Goal: Task Accomplishment & Management: Complete application form

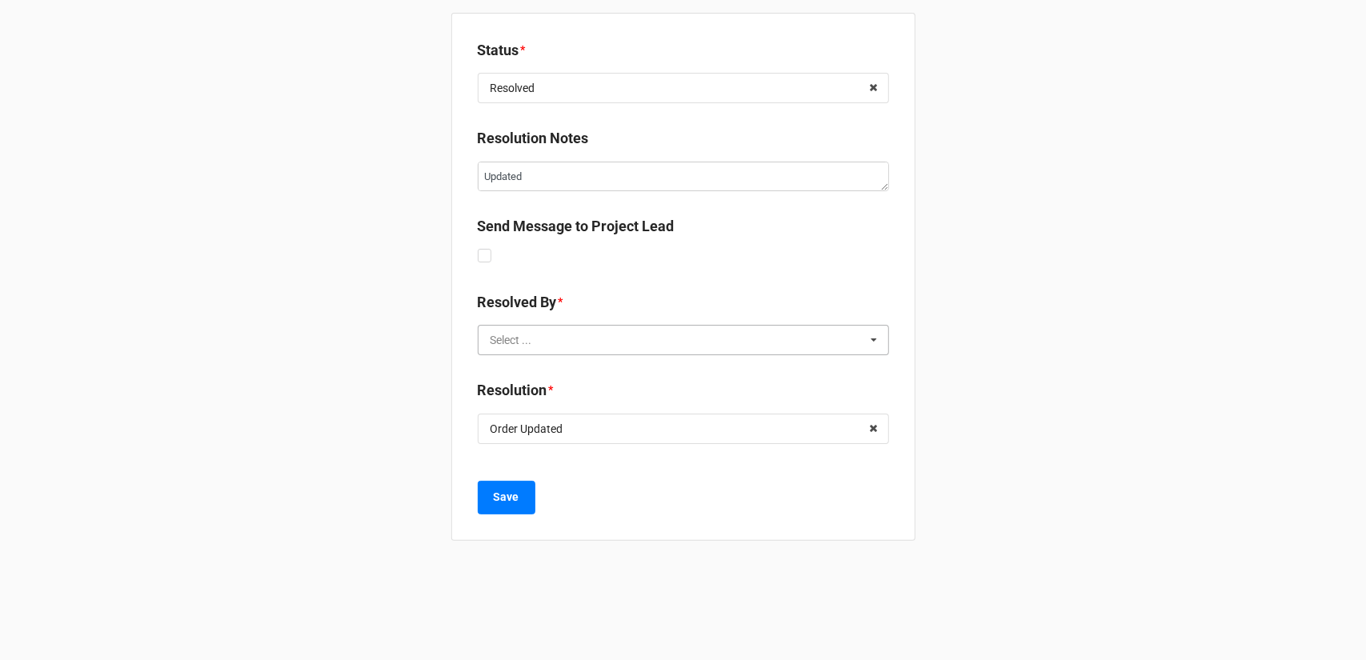
click at [627, 343] on input "text" at bounding box center [684, 340] width 410 height 29
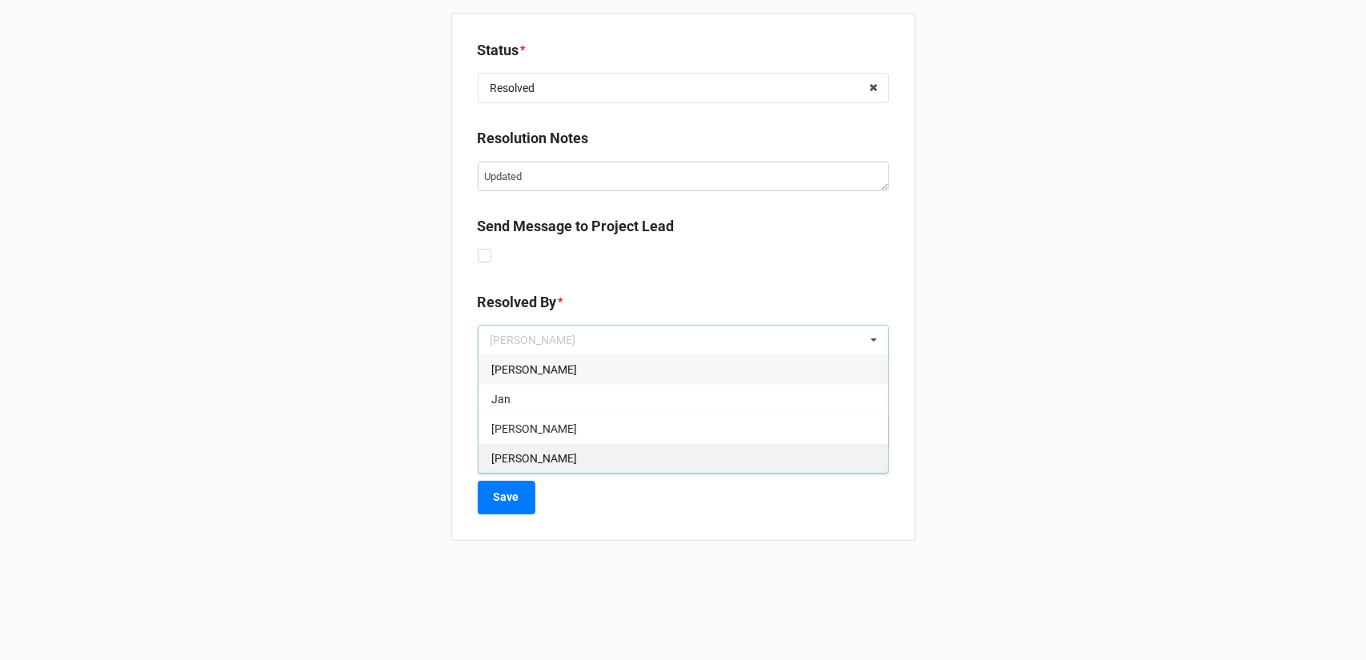
click at [538, 457] on div "[PERSON_NAME]" at bounding box center [684, 458] width 410 height 30
type textarea "x"
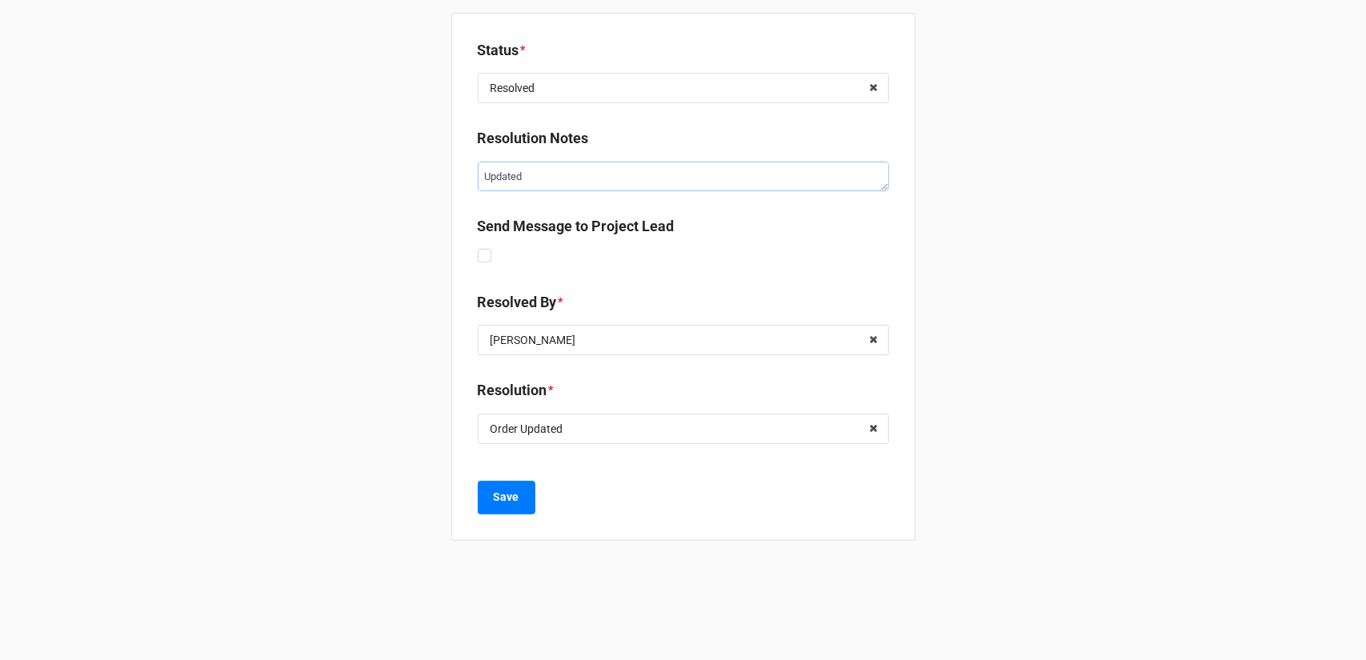
click at [587, 174] on textarea "Updated" at bounding box center [683, 177] width 411 height 30
drag, startPoint x: 586, startPoint y: 175, endPoint x: 431, endPoint y: 180, distance: 155.3
click at [431, 178] on div "Status * Resolved Updated Received Resolved Keep Open Approved Archive Resoluti…" at bounding box center [683, 330] width 1366 height 660
click at [648, 427] on input "text" at bounding box center [684, 429] width 410 height 29
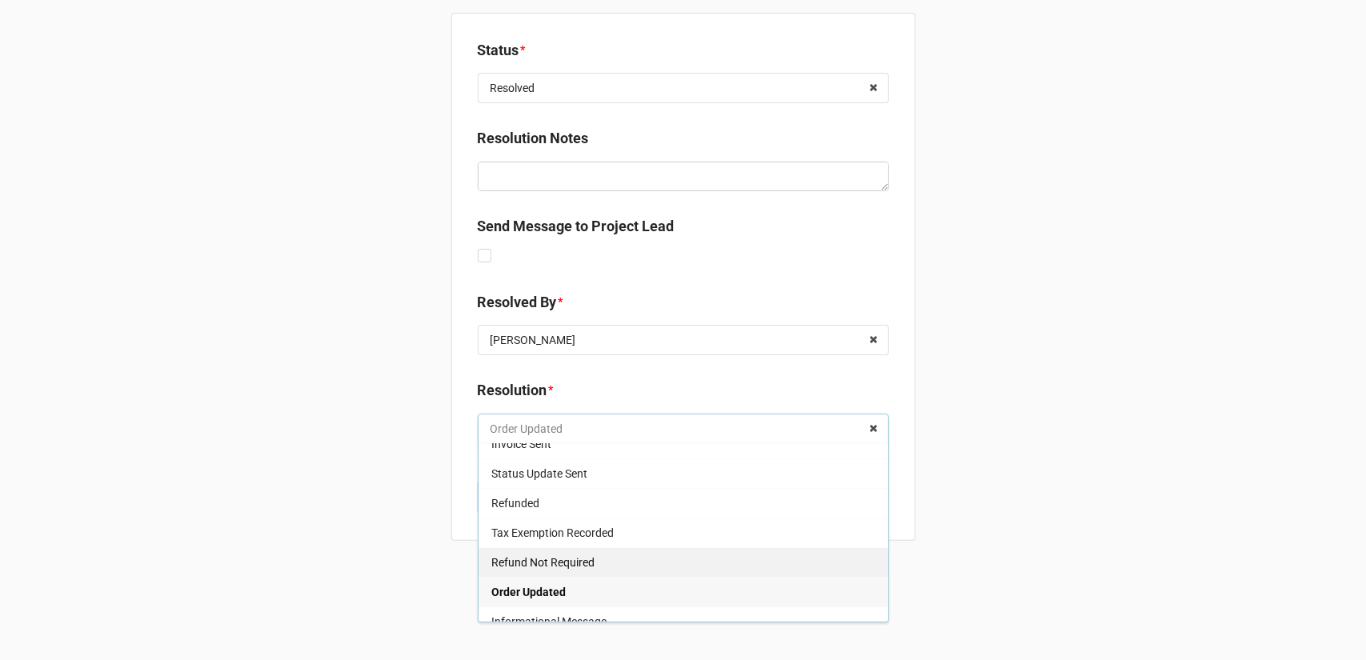
scroll to position [26, 0]
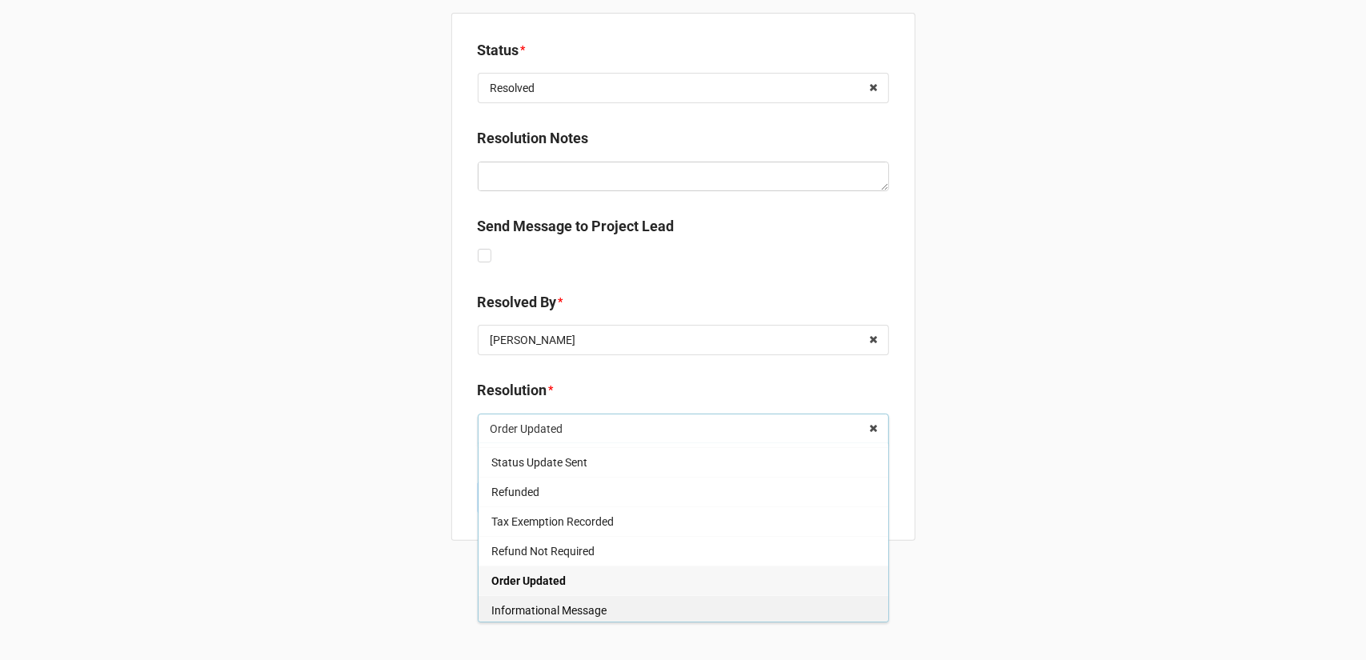
click at [589, 614] on span "Informational Message" at bounding box center [548, 610] width 115 height 13
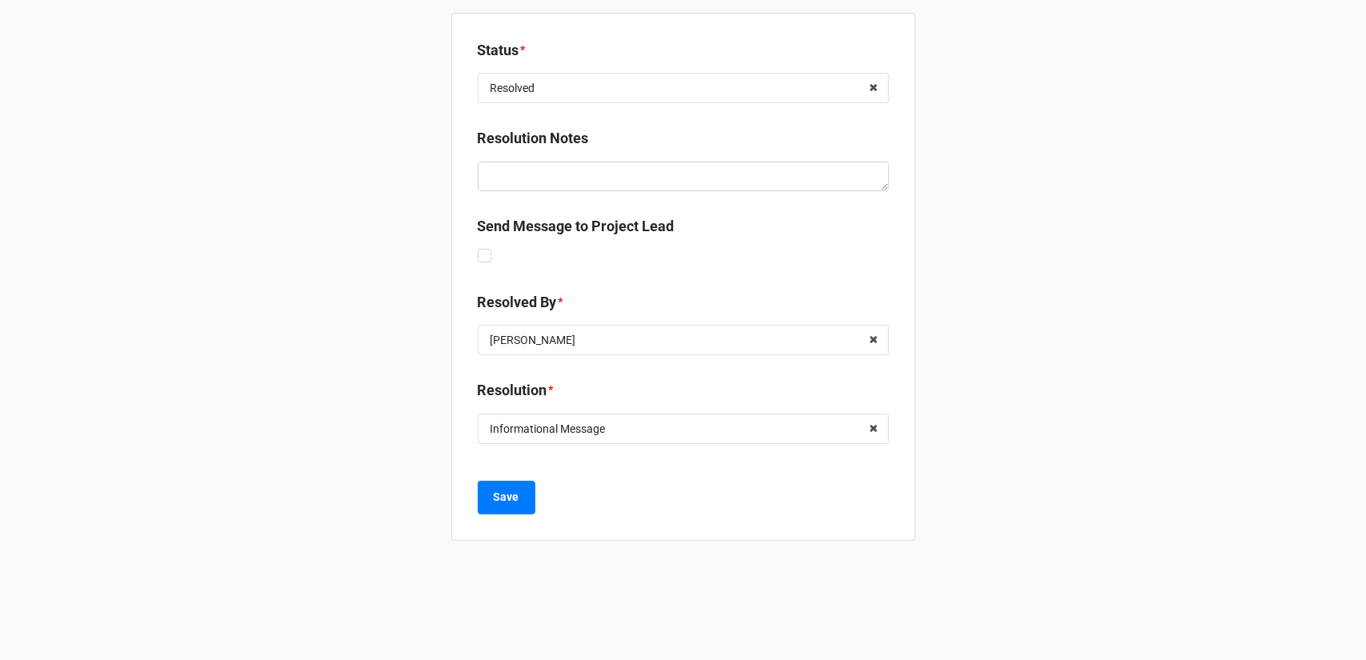
click at [511, 518] on div "Status * Resolved Updated Received Resolved Keep Open Approved Archive Resoluti…" at bounding box center [683, 277] width 464 height 528
click at [509, 509] on button "Save" at bounding box center [507, 498] width 58 height 34
